Goal: Navigation & Orientation: Find specific page/section

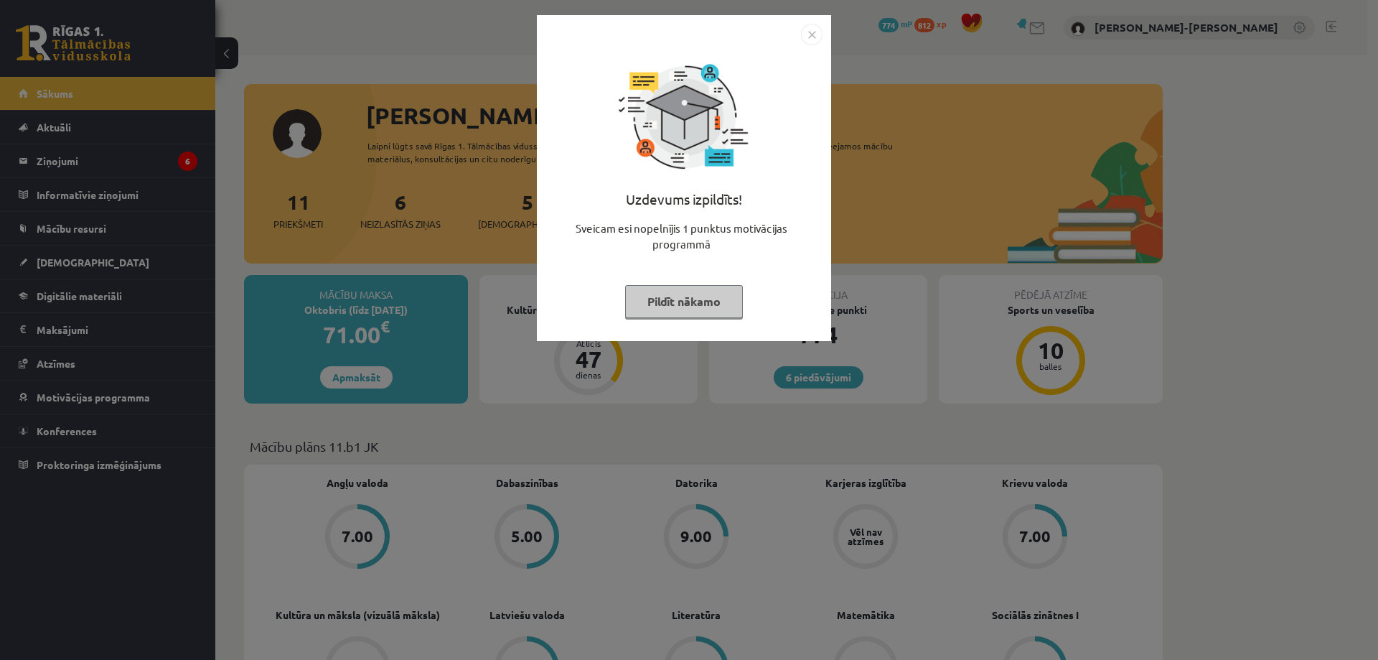
click at [687, 301] on button "Pildīt nākamo" at bounding box center [684, 301] width 118 height 33
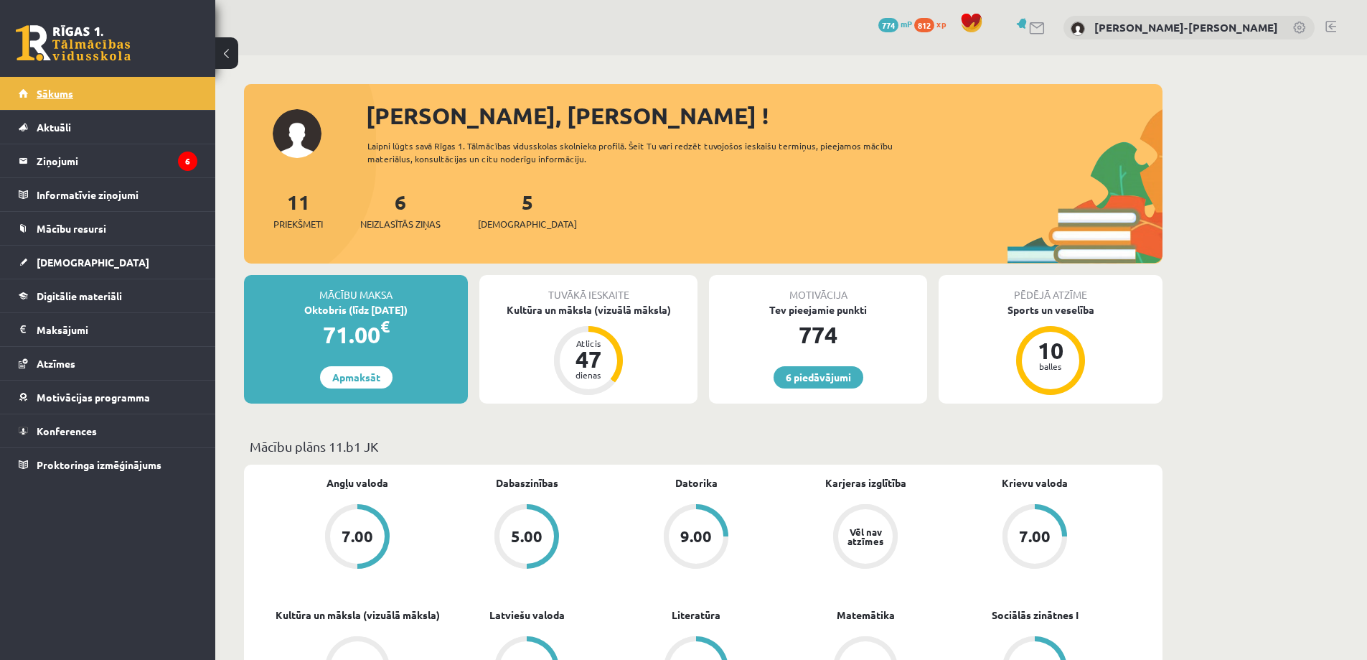
click at [50, 97] on span "Sākums" at bounding box center [55, 93] width 37 height 13
click at [65, 230] on span "Mācību resursi" at bounding box center [72, 228] width 70 height 13
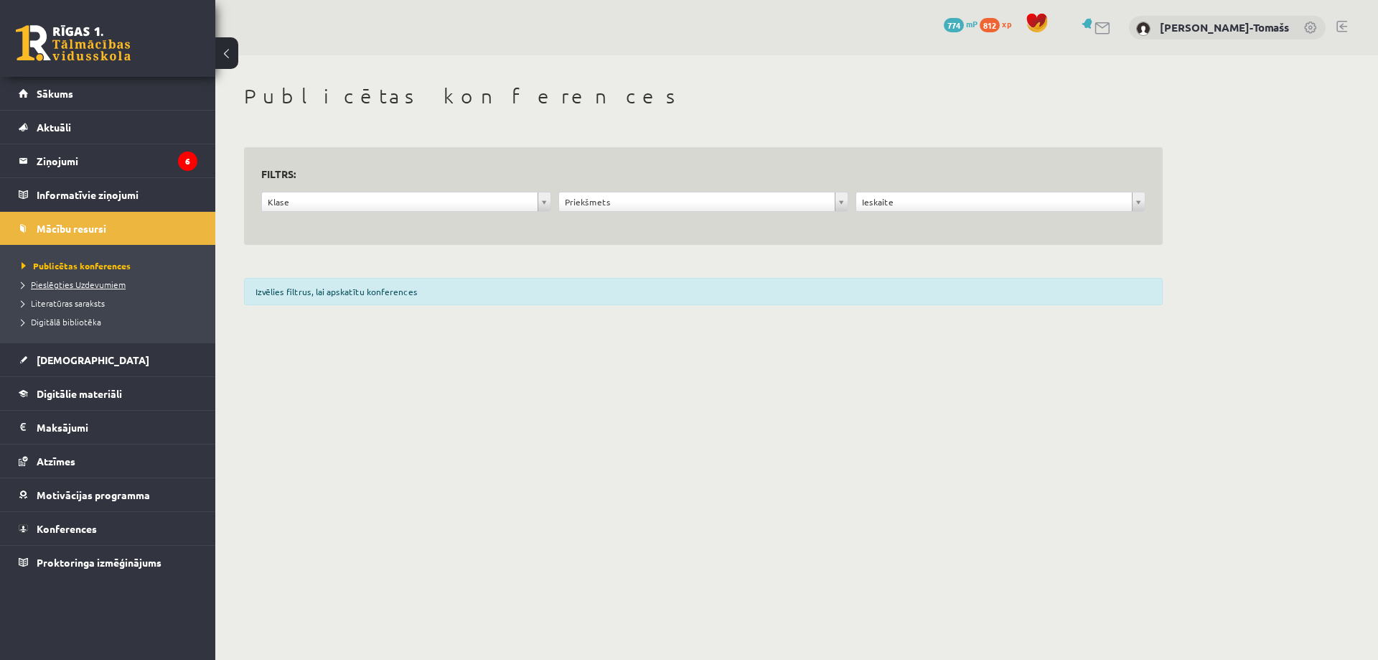
click at [67, 283] on span "Pieslēgties Uzdevumiem" at bounding box center [74, 283] width 104 height 11
click at [67, 303] on span "Literatūras saraksts" at bounding box center [63, 302] width 83 height 11
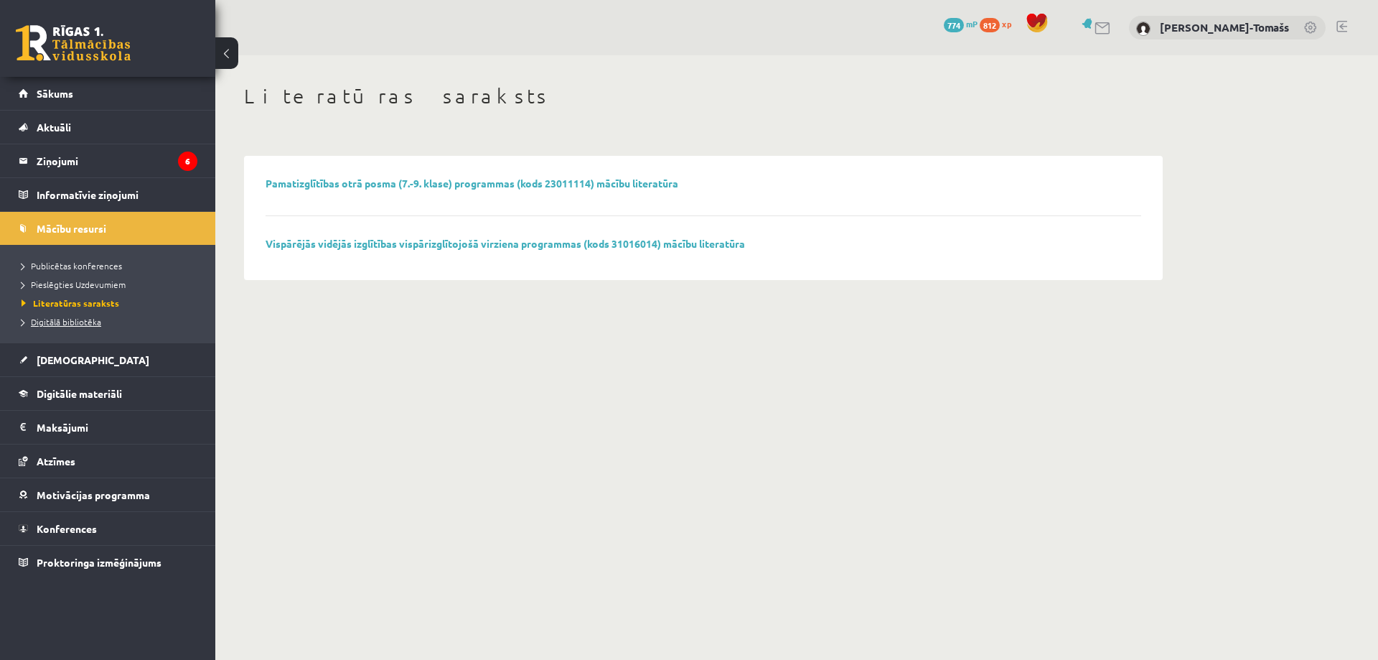
click at [57, 324] on span "Digitālā bibliotēka" at bounding box center [62, 321] width 80 height 11
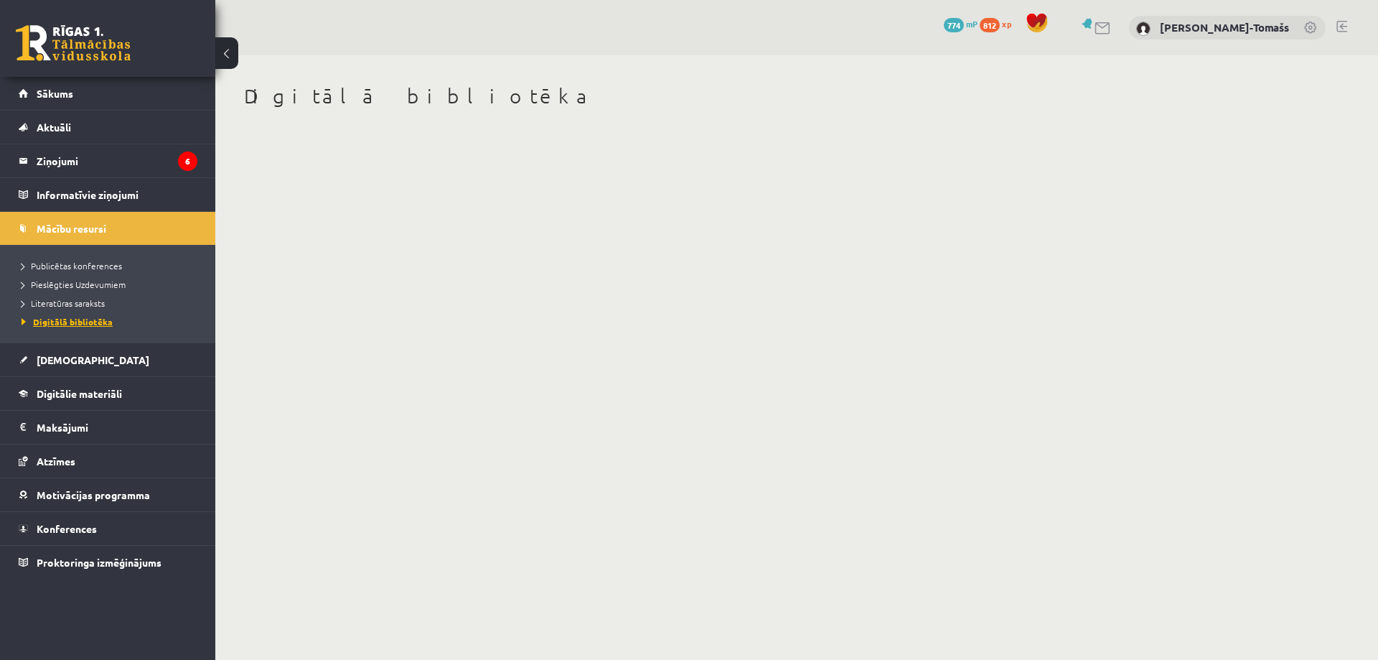
click at [98, 320] on span "Digitālā bibliotēka" at bounding box center [67, 321] width 91 height 11
click at [63, 400] on link "Digitālie materiāli" at bounding box center [108, 393] width 179 height 33
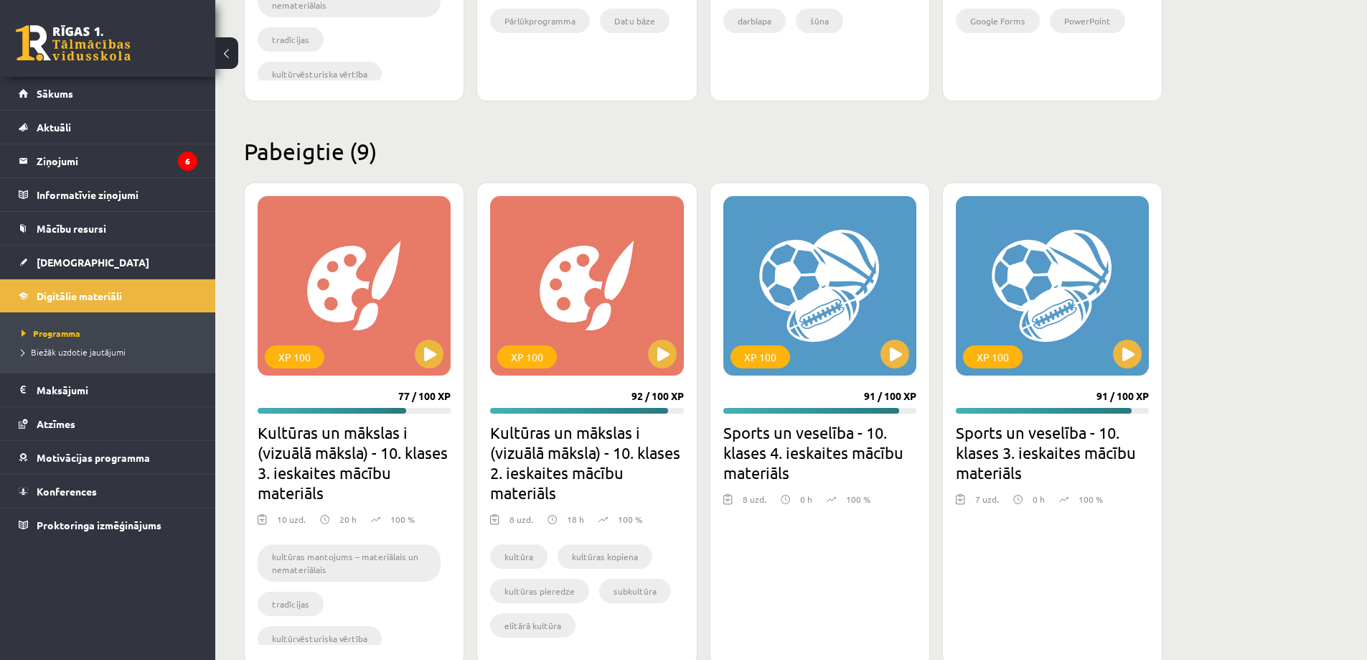
scroll to position [861, 0]
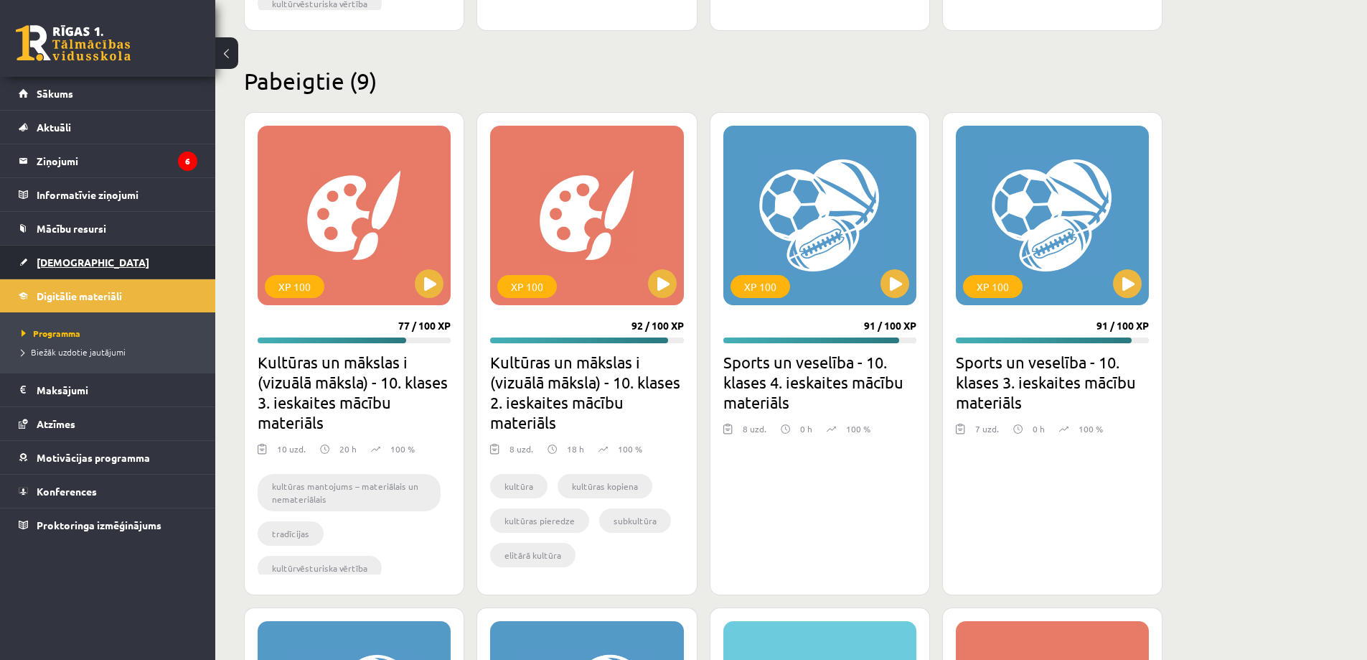
click at [57, 268] on link "[DEMOGRAPHIC_DATA]" at bounding box center [108, 261] width 179 height 33
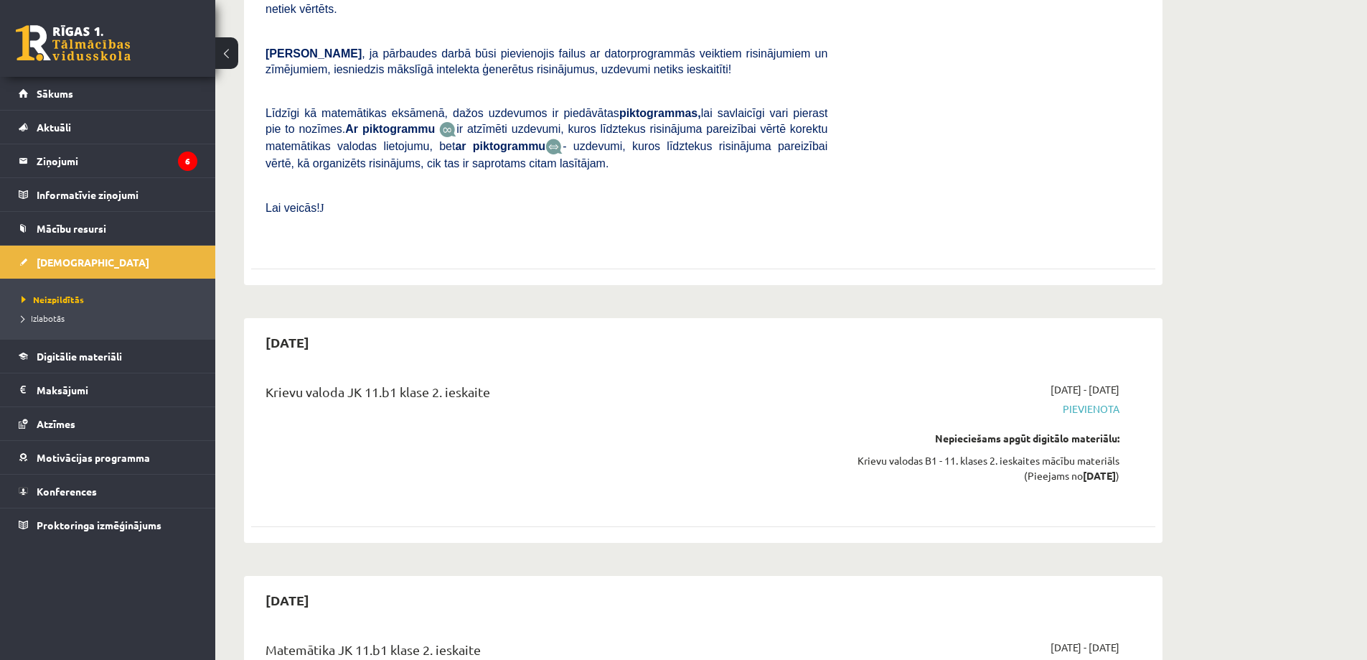
scroll to position [2153, 0]
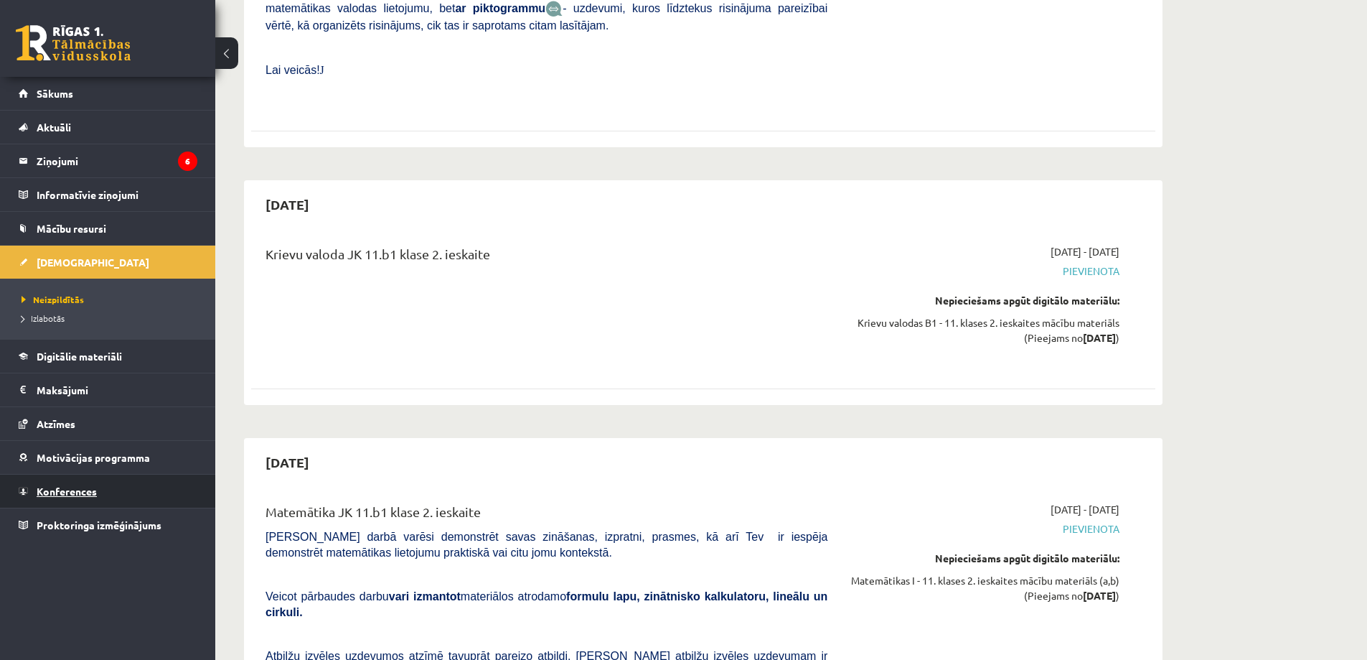
click at [65, 492] on span "Konferences" at bounding box center [67, 490] width 60 height 13
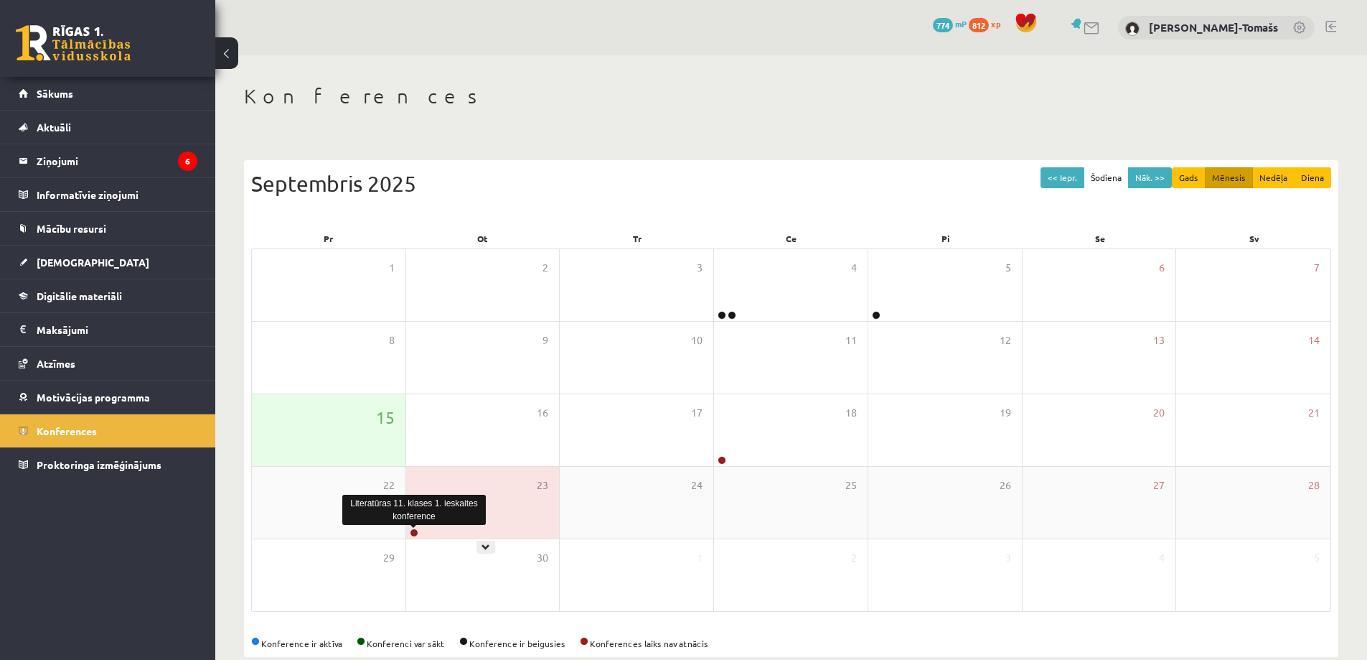
click at [412, 531] on link at bounding box center [414, 532] width 9 height 9
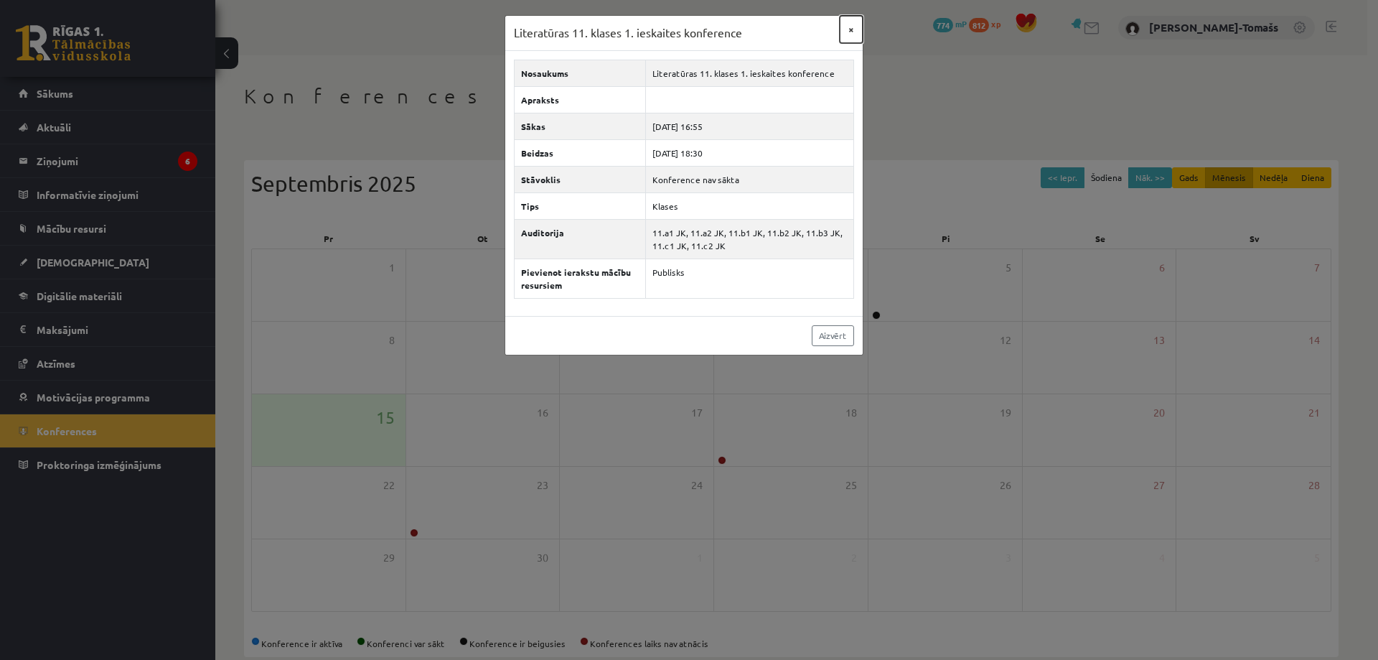
click at [851, 36] on button "×" at bounding box center [851, 29] width 23 height 27
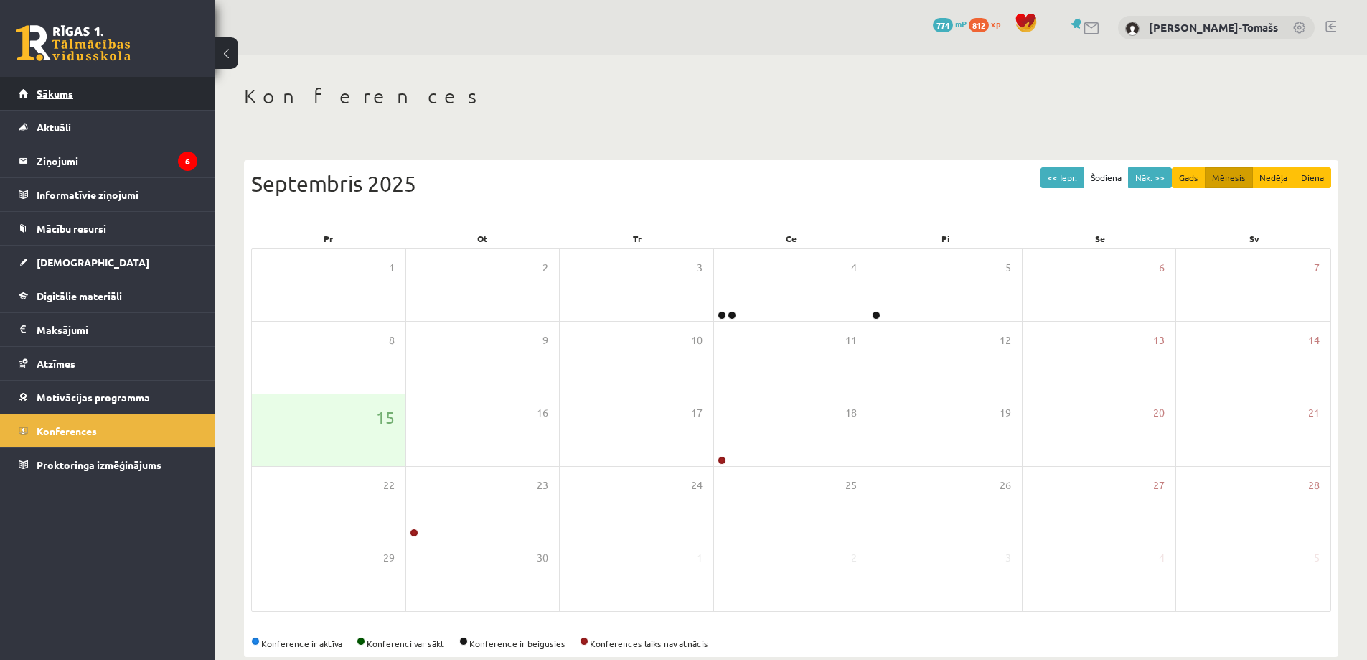
click at [65, 93] on span "Sākums" at bounding box center [55, 93] width 37 height 13
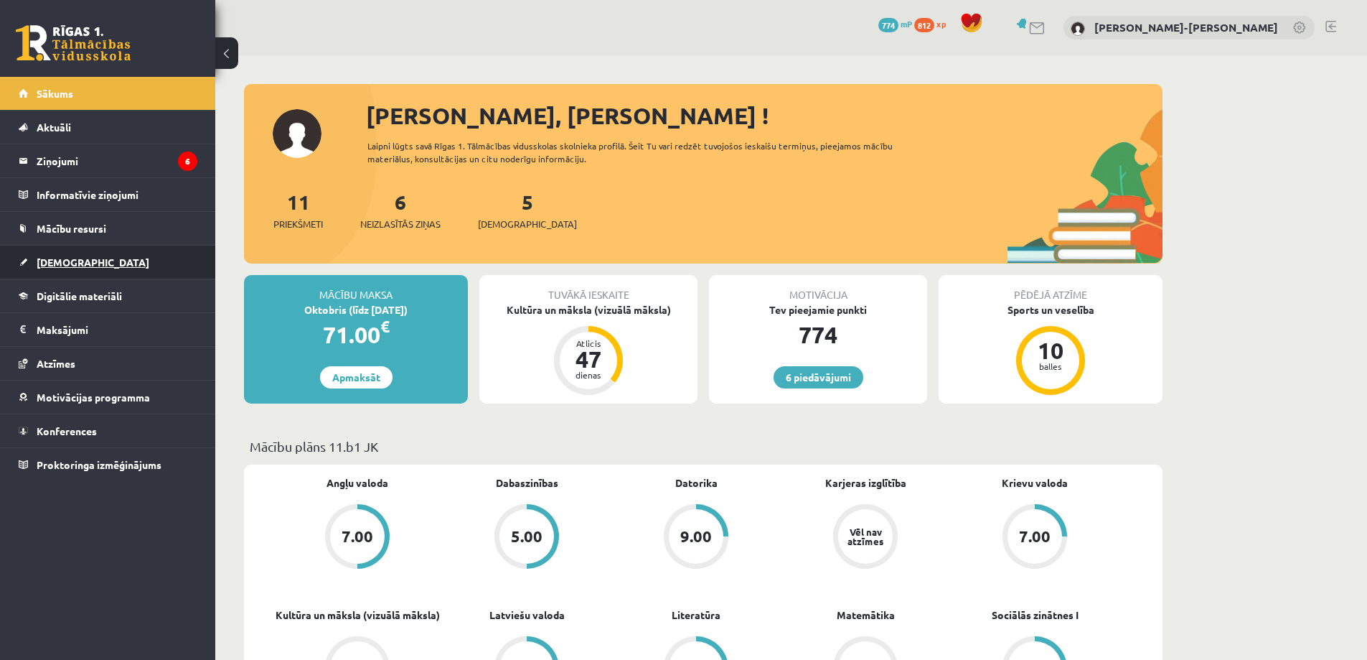
click at [54, 259] on span "[DEMOGRAPHIC_DATA]" at bounding box center [93, 262] width 113 height 13
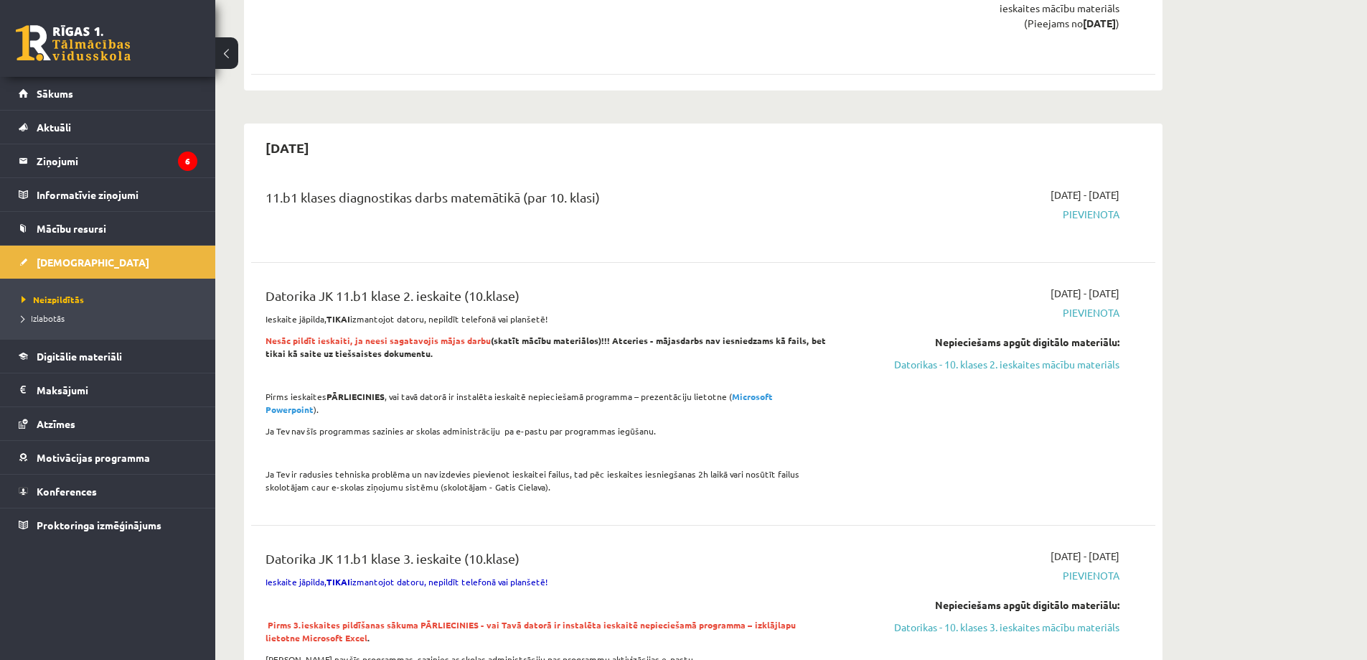
scroll to position [431, 0]
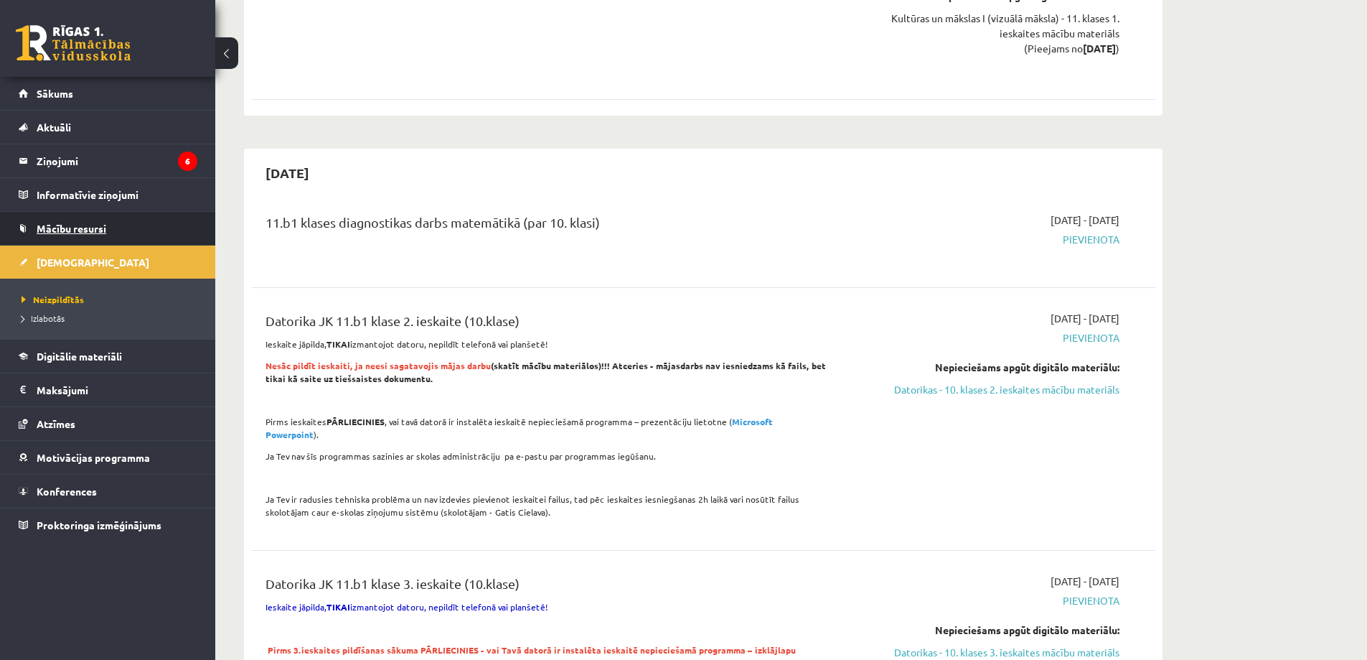
click at [87, 223] on span "Mācību resursi" at bounding box center [72, 228] width 70 height 13
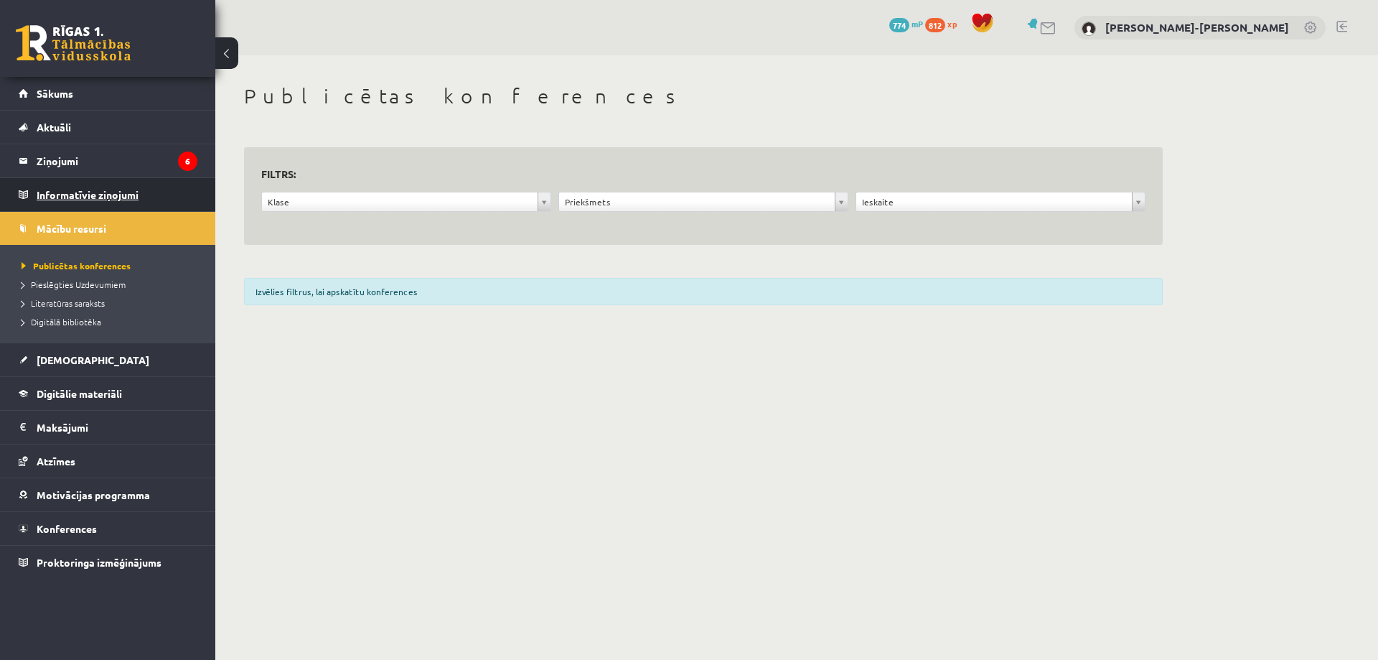
click at [67, 180] on legend "Informatīvie ziņojumi 0" at bounding box center [117, 194] width 161 height 33
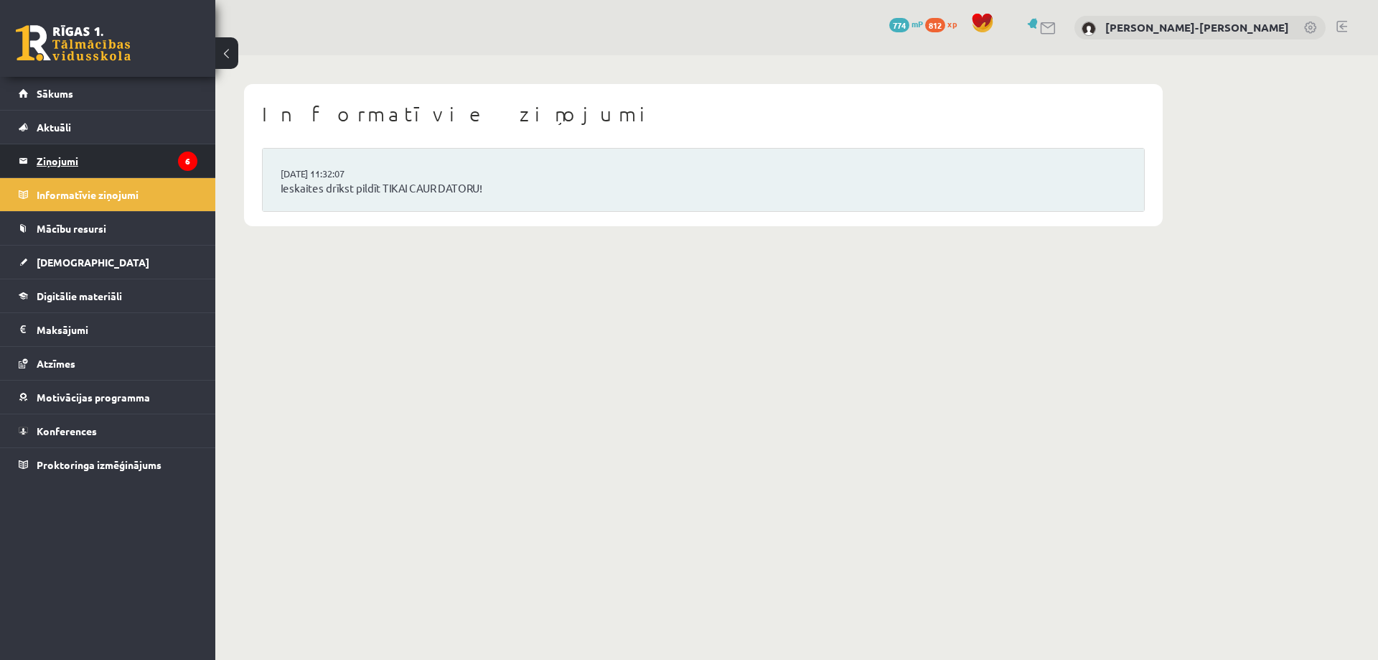
click at [64, 162] on legend "Ziņojumi 6" at bounding box center [117, 160] width 161 height 33
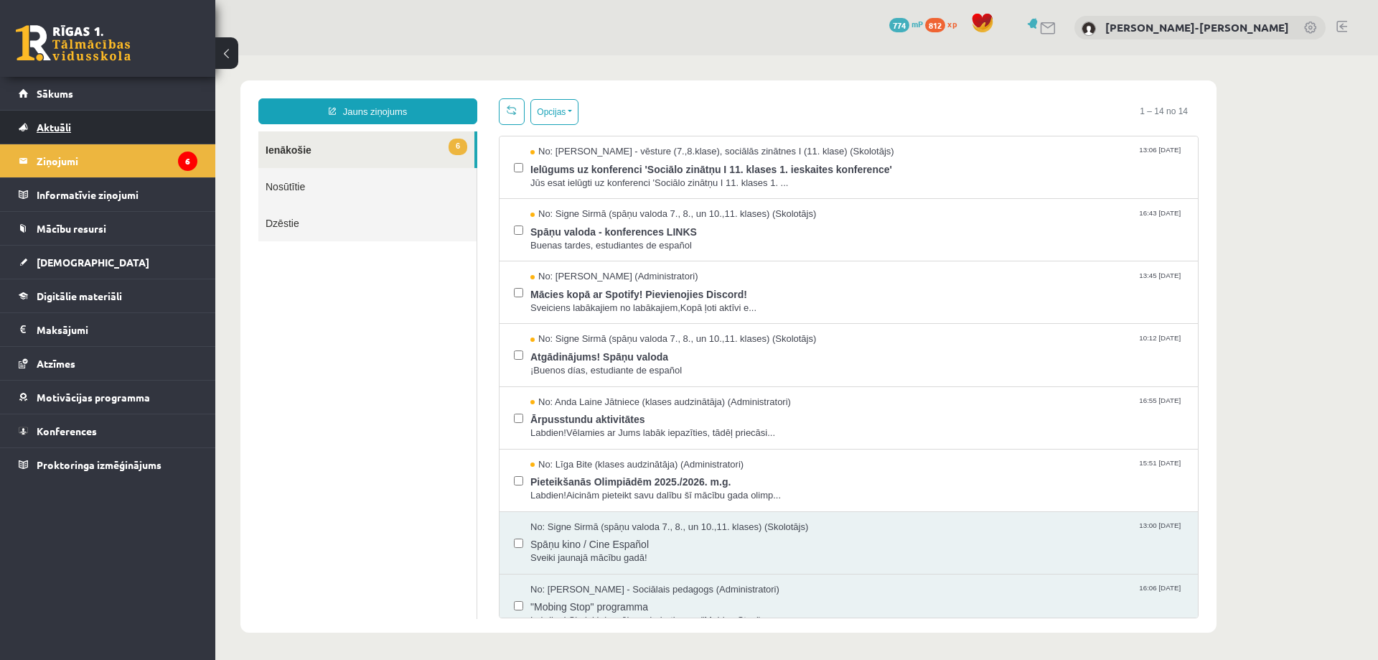
click at [51, 127] on span "Aktuāli" at bounding box center [54, 127] width 34 height 13
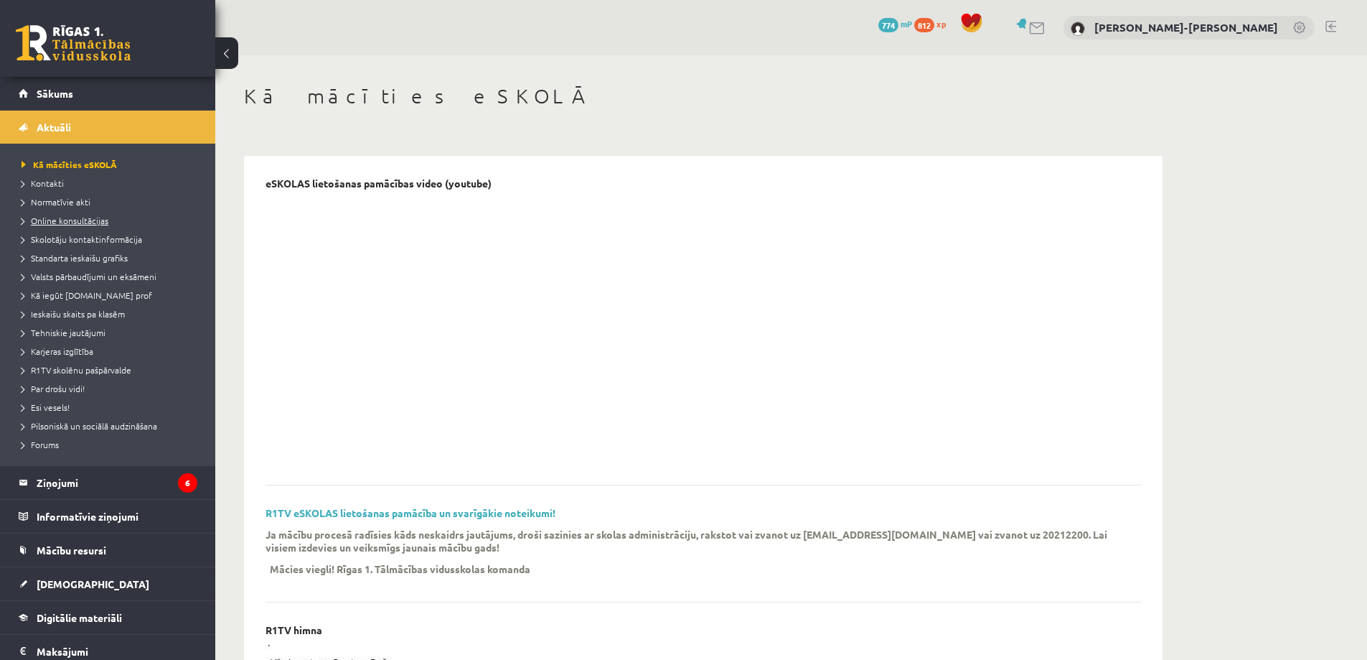
click at [36, 220] on span "Online konsultācijas" at bounding box center [65, 220] width 87 height 11
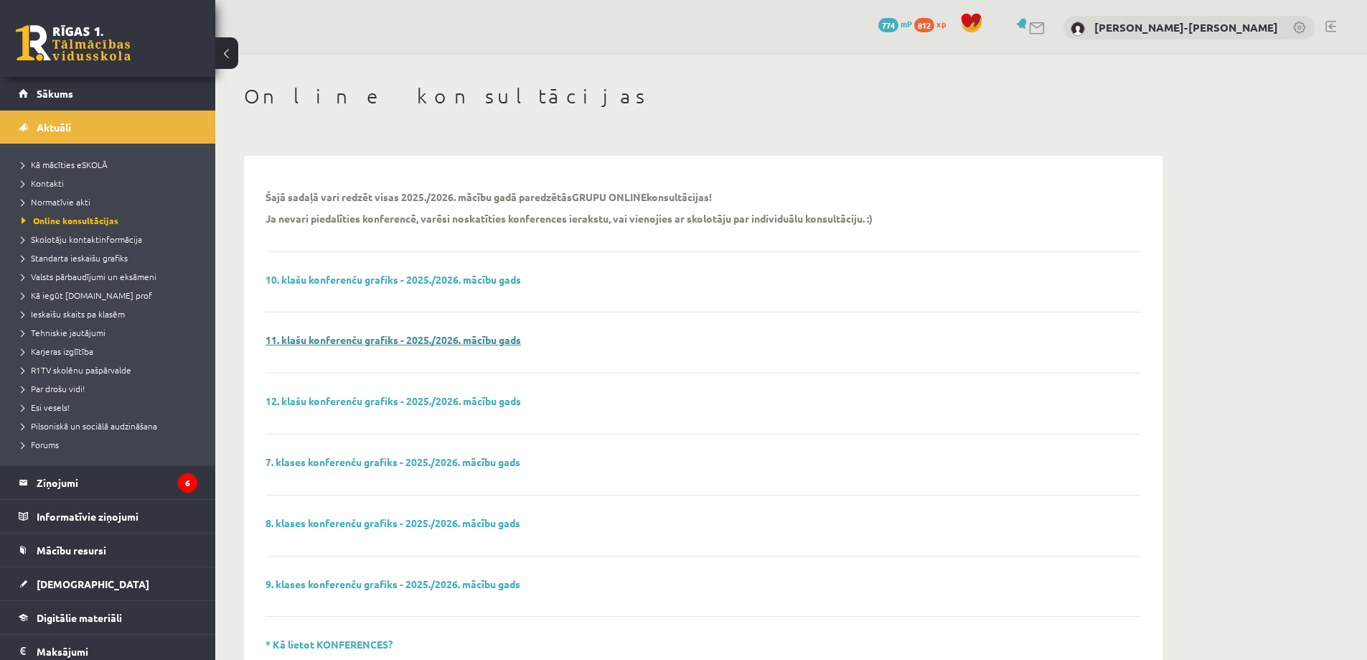
click at [326, 340] on link "11. klašu konferenču grafiks - 2025./2026. mācību gads" at bounding box center [394, 339] width 256 height 13
click at [55, 334] on span "Tehniskie jautājumi" at bounding box center [64, 332] width 84 height 11
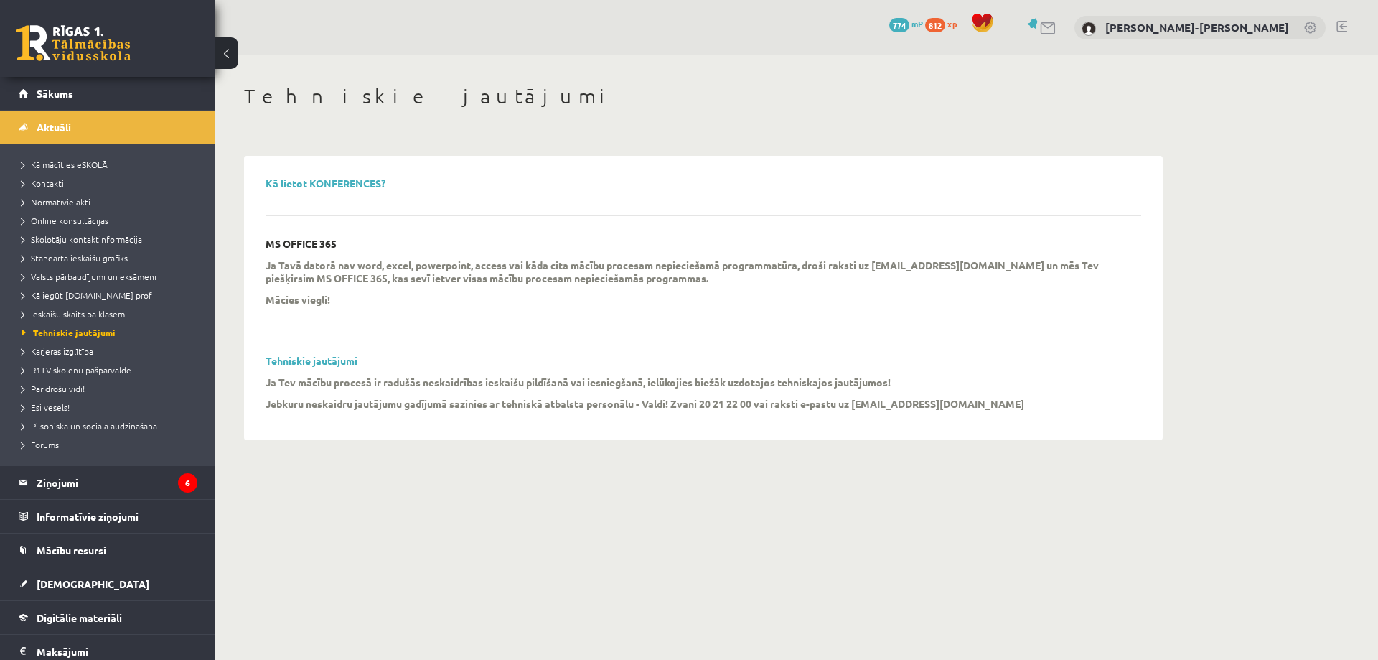
click at [1239, 35] on div "[PERSON_NAME]-[PERSON_NAME]" at bounding box center [1199, 28] width 251 height 24
click at [1231, 30] on link "[PERSON_NAME]-[PERSON_NAME]" at bounding box center [1197, 27] width 184 height 14
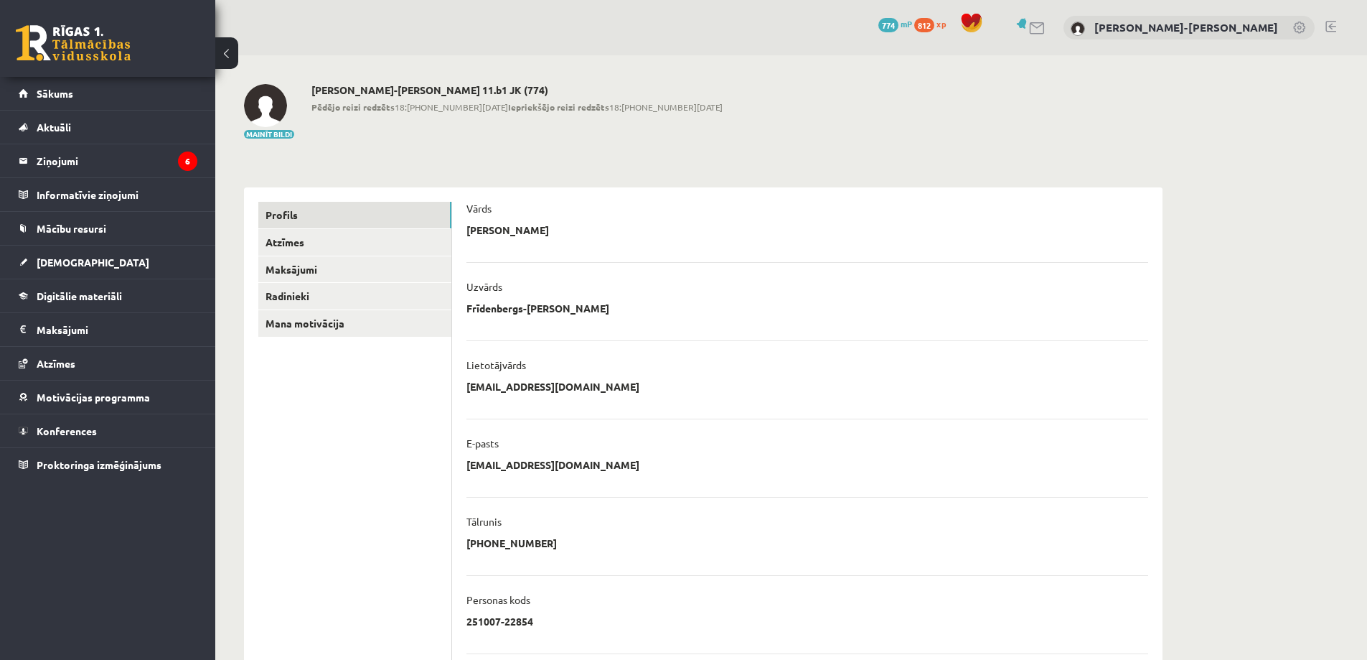
drag, startPoint x: 1086, startPoint y: 24, endPoint x: 1077, endPoint y: 30, distance: 10.8
click at [1086, 24] on div "0 Dāvanas 774 mP 812 xp [PERSON_NAME]-[PERSON_NAME]" at bounding box center [791, 27] width 1152 height 55
click at [1046, 32] on link at bounding box center [1037, 28] width 17 height 12
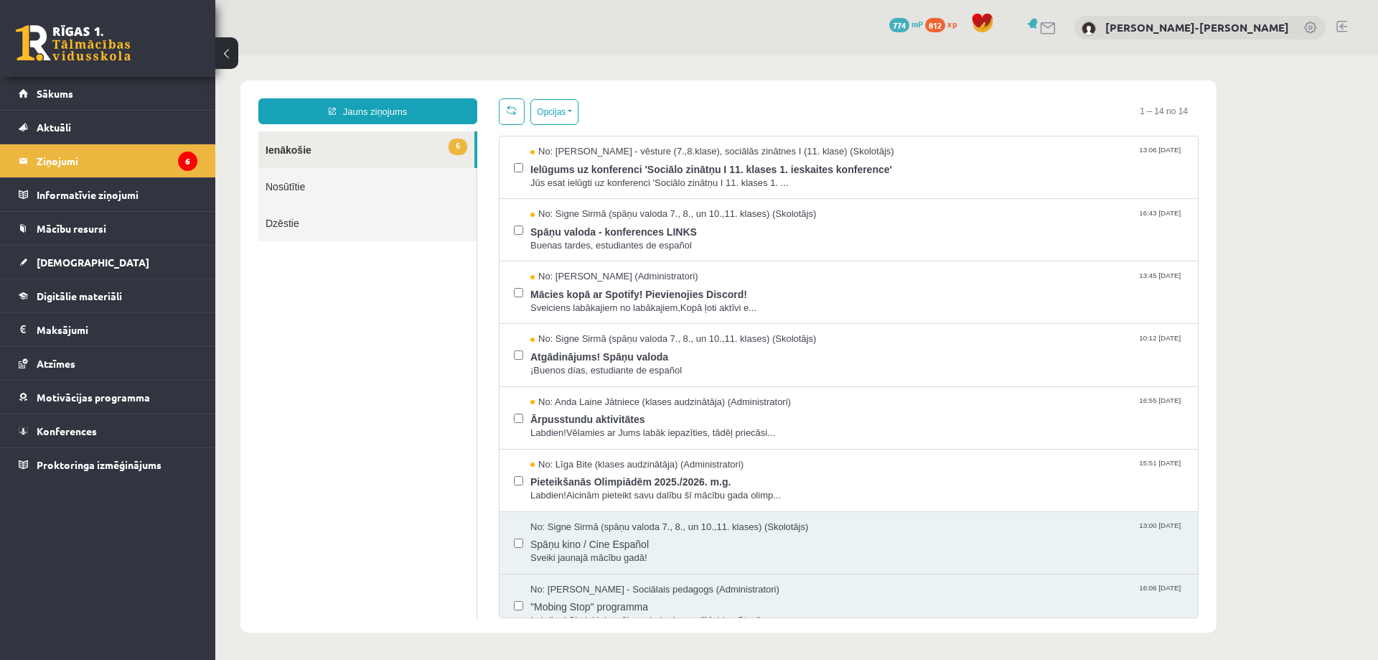
click at [1041, 20] on link at bounding box center [1034, 23] width 14 height 11
click at [1340, 24] on link at bounding box center [1341, 26] width 11 height 11
